Goal: Task Accomplishment & Management: Use online tool/utility

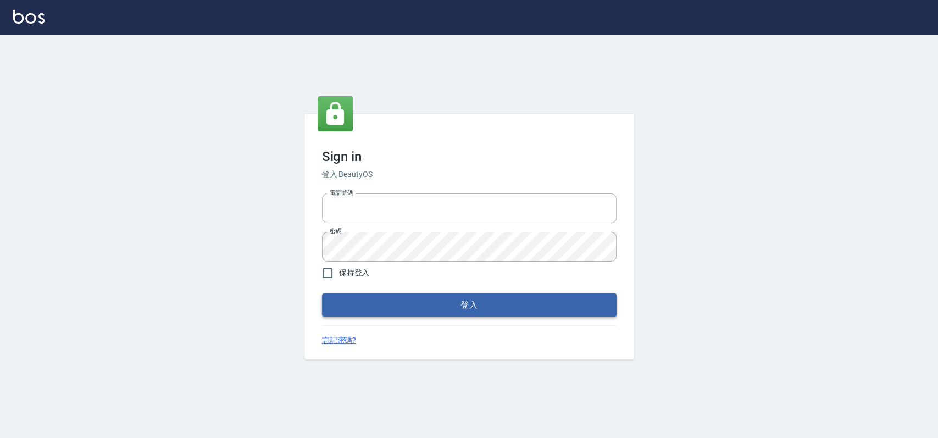
type input "033323173"
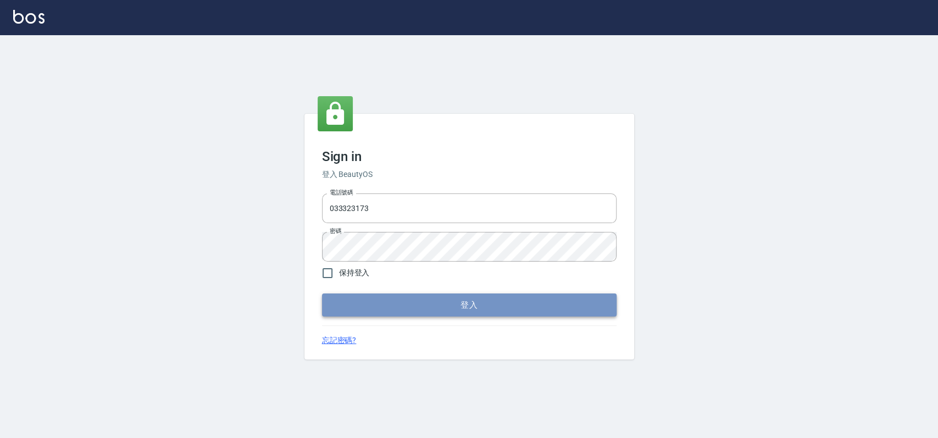
click at [408, 312] on button "登入" at bounding box center [469, 305] width 295 height 23
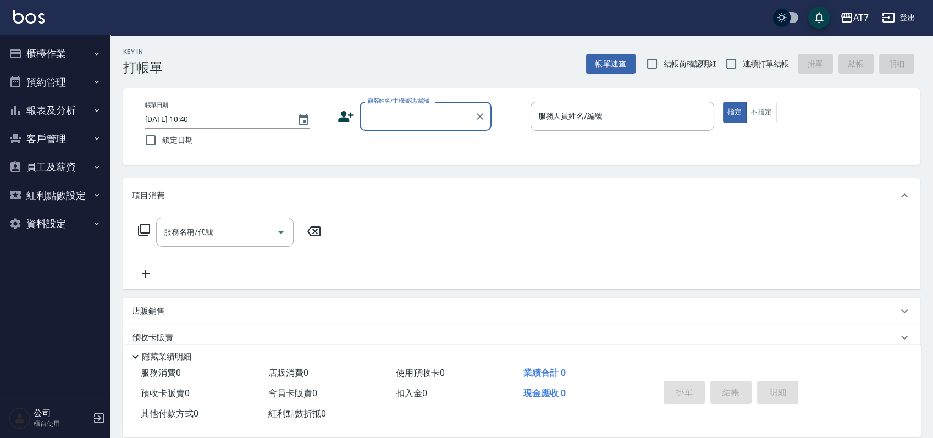
click at [60, 47] on button "櫃檯作業" at bounding box center [54, 54] width 101 height 29
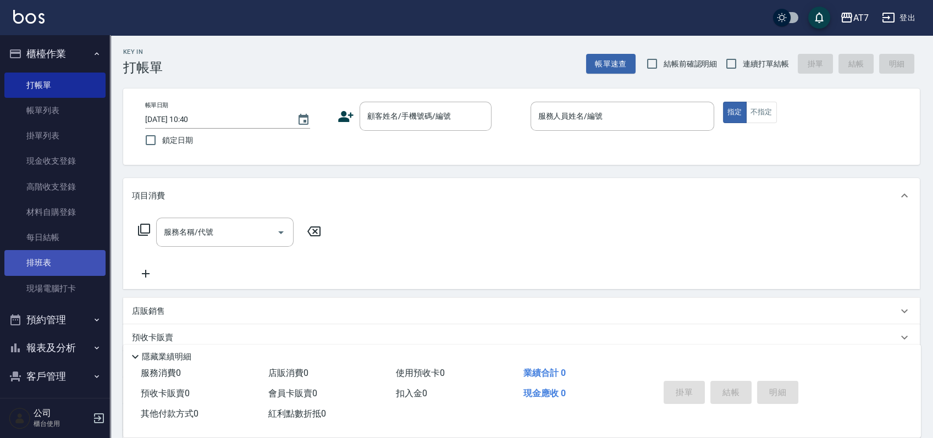
click at [51, 262] on link "排班表" at bounding box center [54, 262] width 101 height 25
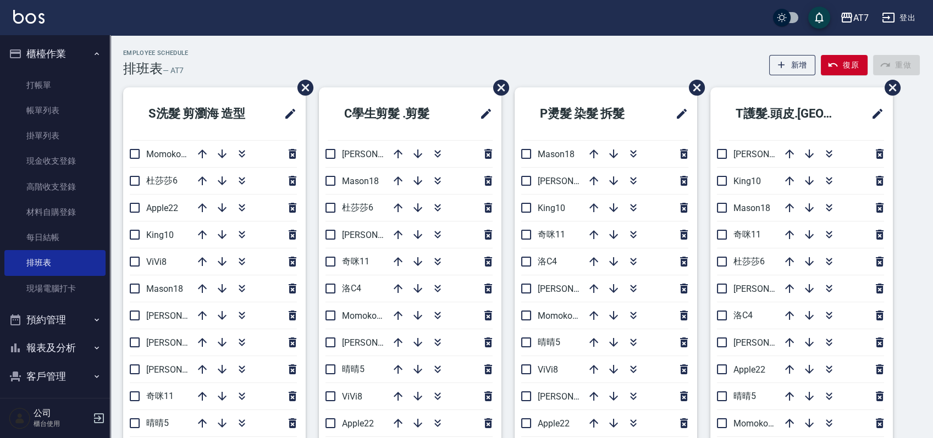
click at [440, 267] on icon "button" at bounding box center [437, 261] width 13 height 13
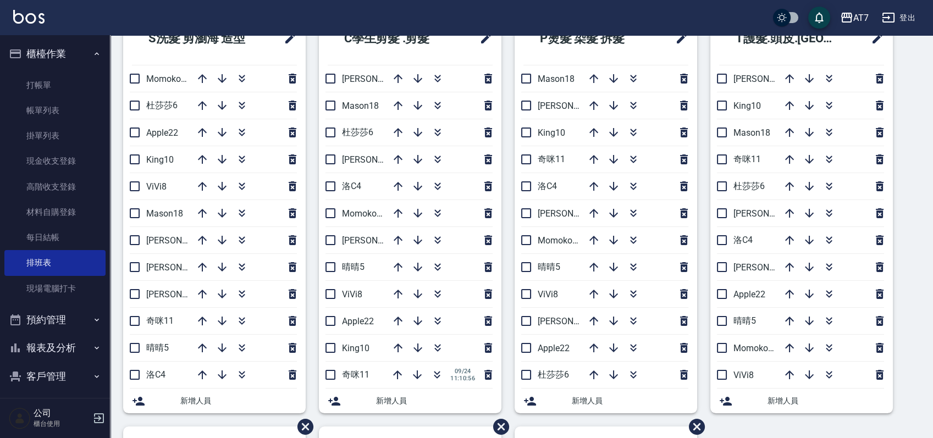
scroll to position [73, 0]
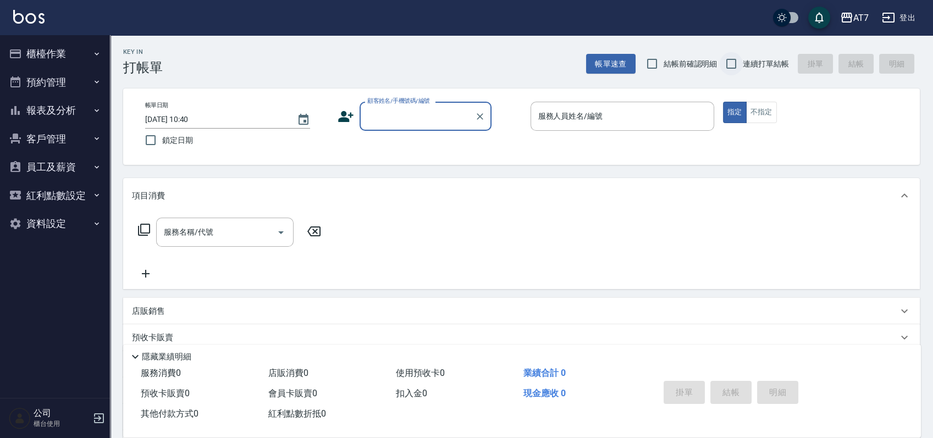
click at [731, 63] on input "連續打單結帳" at bounding box center [731, 63] width 23 height 23
checkbox input "true"
